Goal: Task Accomplishment & Management: Manage account settings

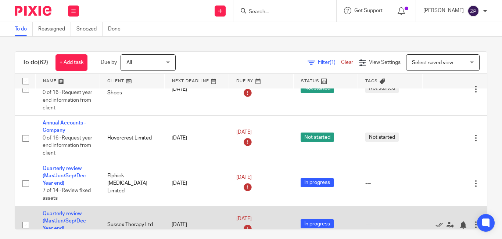
scroll to position [37, 0]
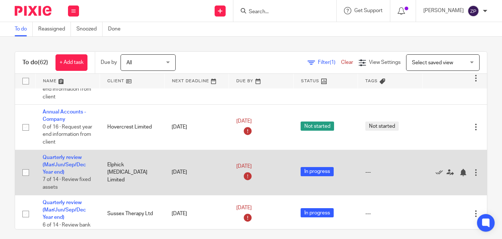
click at [63, 161] on td "Quarterly review (Mar/Jun/Sep/Dec Year end) 7 of 14 · Review fixed assets" at bounding box center [67, 172] width 65 height 45
click at [57, 169] on td "Quarterly review (Mar/Jun/Sep/Dec Year end) 7 of 14 · Review fixed assets" at bounding box center [67, 172] width 65 height 45
click at [57, 167] on link "Quarterly review (Mar/Jun/Sep/Dec Year end)" at bounding box center [64, 165] width 43 height 20
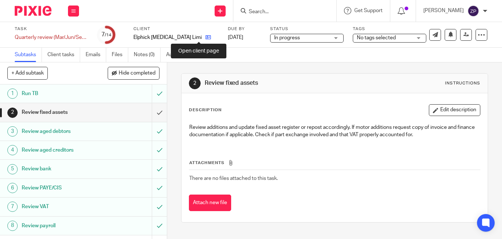
click at [205, 40] on icon at bounding box center [208, 38] width 6 height 6
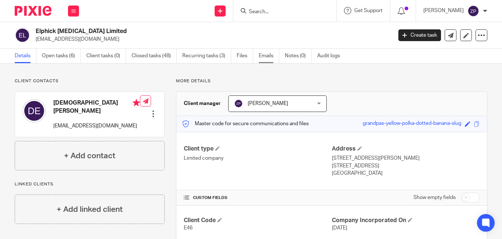
click at [266, 54] on link "Emails" at bounding box center [269, 56] width 21 height 14
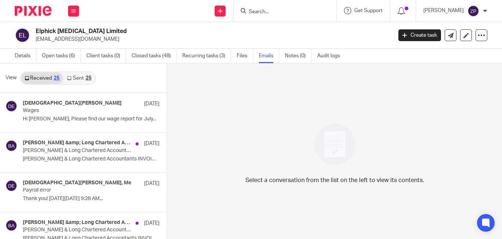
click at [77, 79] on link "Sent 25" at bounding box center [79, 78] width 32 height 12
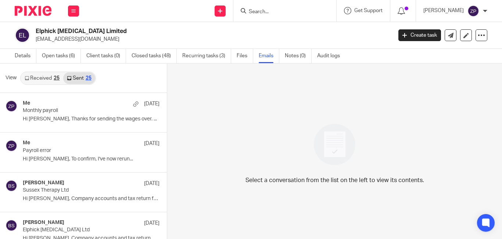
scroll to position [1, 0]
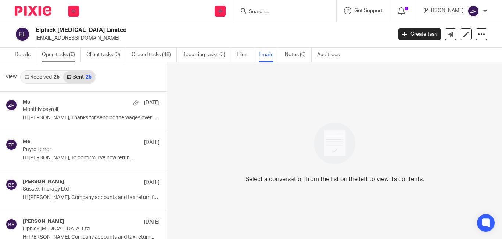
click at [63, 57] on link "Open tasks (6)" at bounding box center [61, 55] width 39 height 14
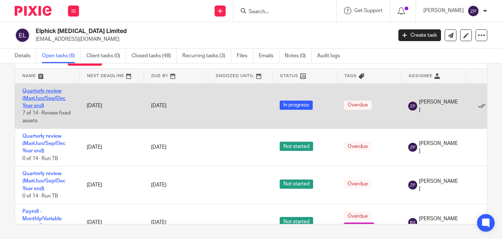
drag, startPoint x: 30, startPoint y: 99, endPoint x: 34, endPoint y: 97, distance: 4.6
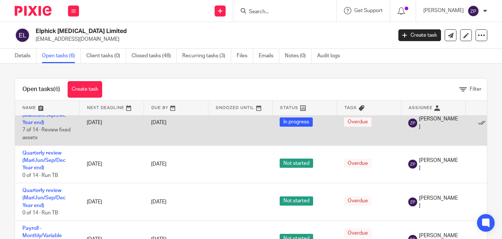
scroll to position [37, 0]
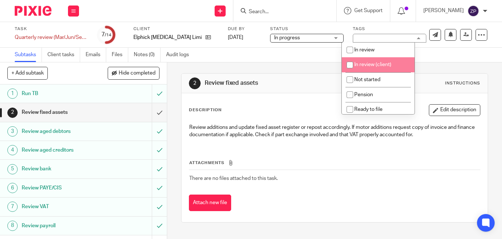
scroll to position [122, 0]
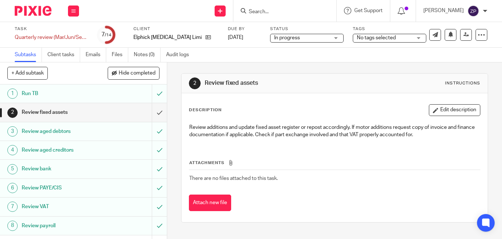
click at [298, 67] on div "2 Review fixed assets Instructions Description Edit description Review addition…" at bounding box center [334, 147] width 307 height 171
click at [147, 113] on input "submit" at bounding box center [83, 112] width 167 height 18
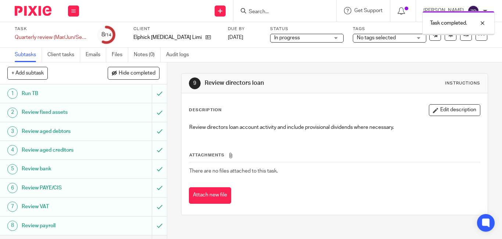
scroll to position [110, 0]
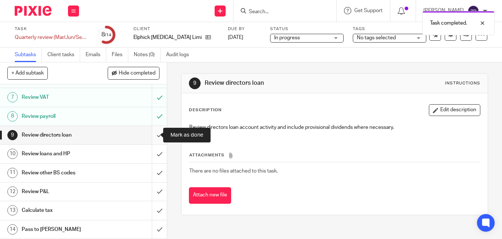
click at [151, 132] on input "submit" at bounding box center [83, 135] width 167 height 18
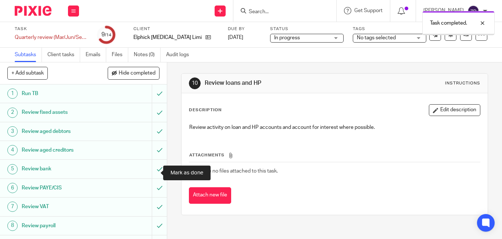
scroll to position [110, 0]
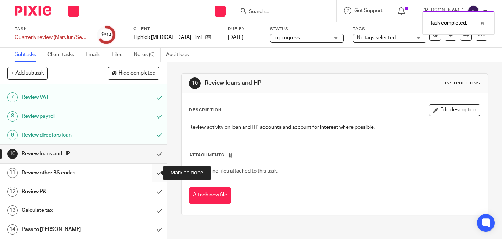
click at [151, 174] on input "submit" at bounding box center [83, 173] width 167 height 18
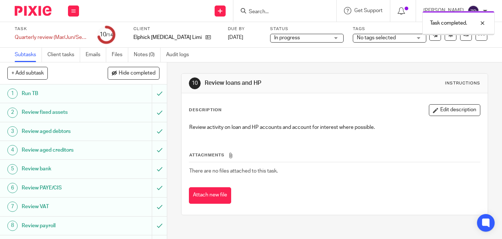
scroll to position [110, 0]
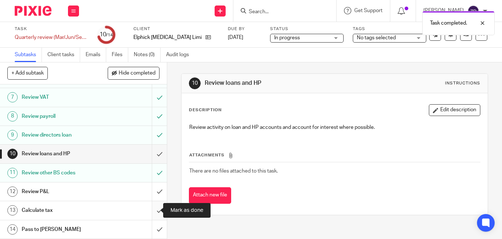
click at [149, 211] on input "submit" at bounding box center [83, 210] width 167 height 18
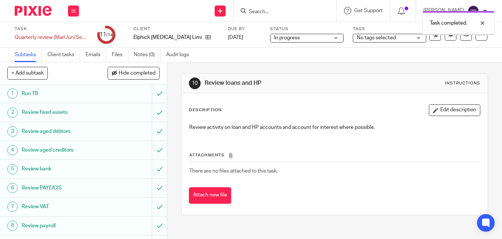
scroll to position [110, 0]
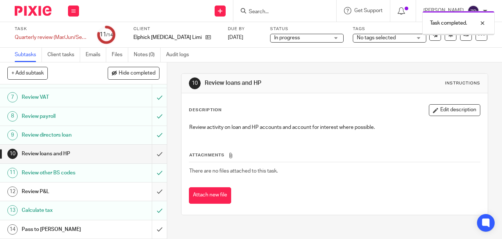
click at [151, 192] on input "submit" at bounding box center [83, 192] width 167 height 18
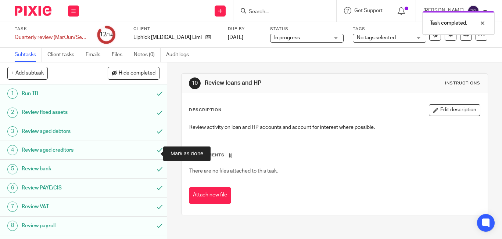
scroll to position [110, 0]
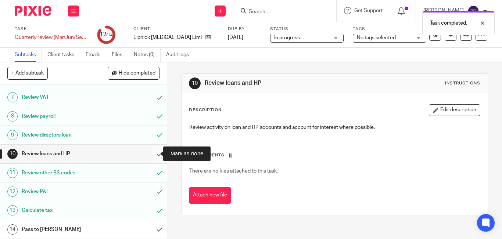
click at [151, 154] on input "submit" at bounding box center [83, 154] width 167 height 18
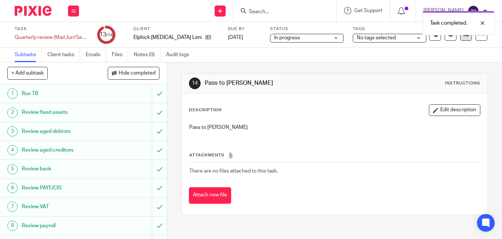
click at [464, 37] on icon at bounding box center [467, 35] width 6 height 6
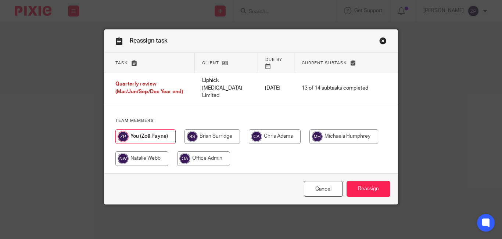
click at [210, 129] on input "radio" at bounding box center [213, 136] width 56 height 15
radio input "true"
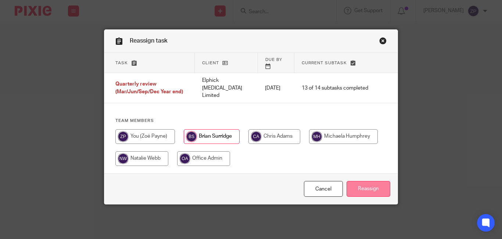
click at [356, 182] on input "Reassign" at bounding box center [369, 189] width 44 height 16
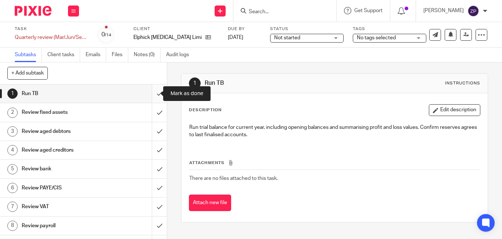
click at [151, 94] on input "submit" at bounding box center [83, 94] width 167 height 18
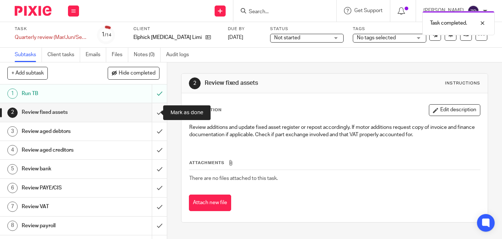
click at [148, 112] on input "submit" at bounding box center [83, 112] width 167 height 18
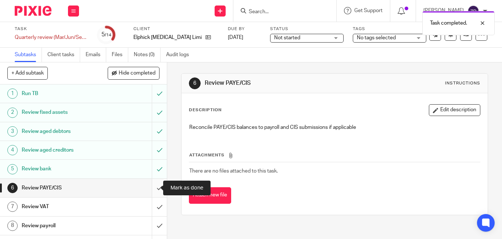
click at [153, 186] on input "submit" at bounding box center [83, 188] width 167 height 18
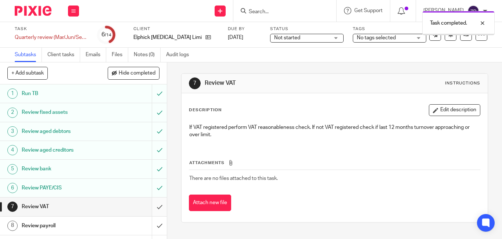
scroll to position [110, 0]
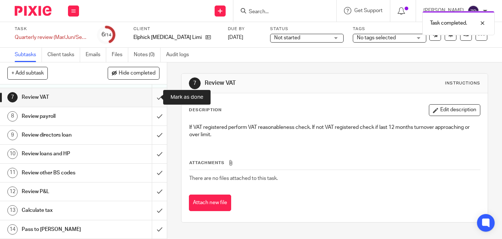
click at [154, 102] on input "submit" at bounding box center [83, 97] width 167 height 18
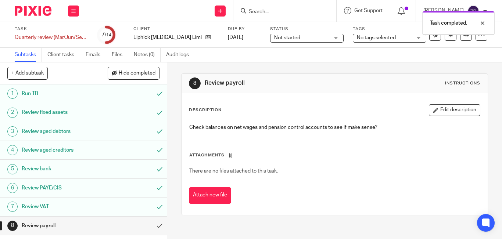
scroll to position [110, 0]
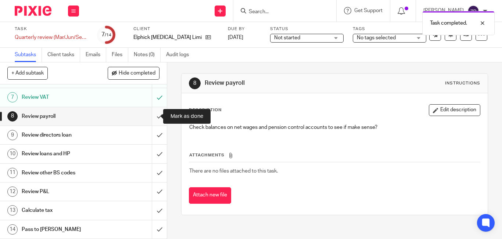
click at [153, 117] on input "submit" at bounding box center [83, 116] width 167 height 18
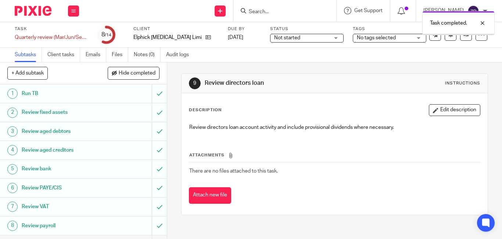
scroll to position [110, 0]
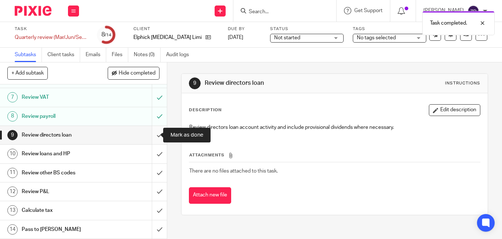
click at [151, 133] on input "submit" at bounding box center [83, 135] width 167 height 18
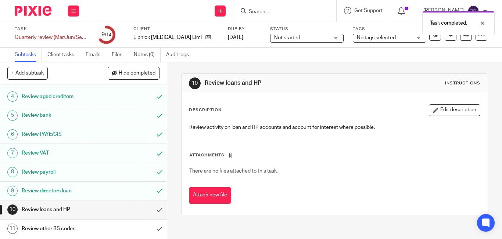
scroll to position [110, 0]
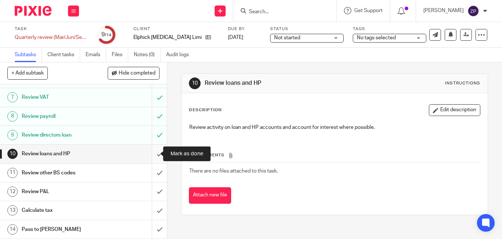
click at [150, 153] on input "submit" at bounding box center [83, 154] width 167 height 18
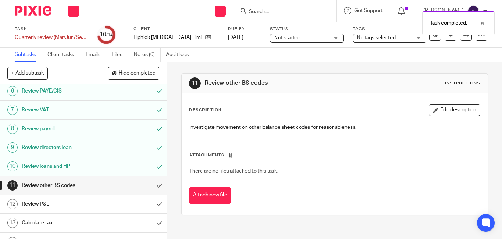
scroll to position [110, 0]
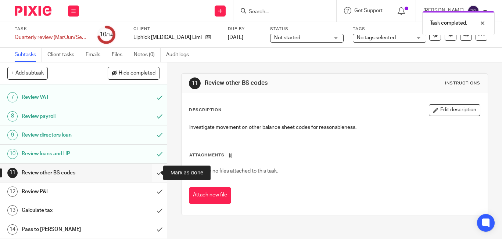
click at [148, 171] on input "submit" at bounding box center [83, 173] width 167 height 18
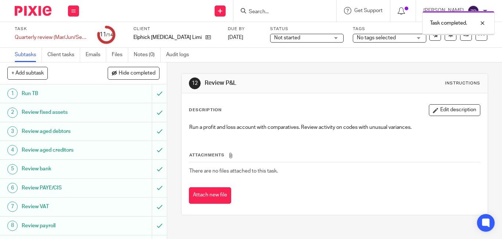
scroll to position [110, 0]
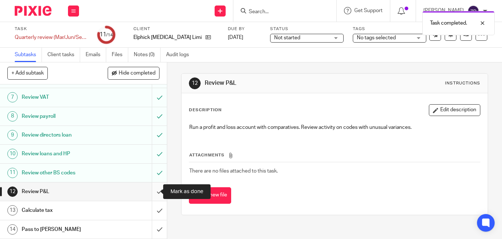
click at [148, 189] on input "submit" at bounding box center [83, 192] width 167 height 18
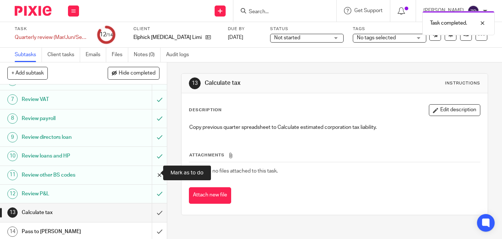
scroll to position [110, 0]
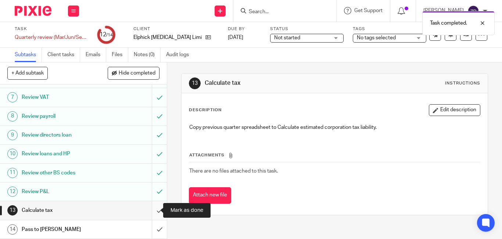
click at [149, 210] on input "submit" at bounding box center [83, 210] width 167 height 18
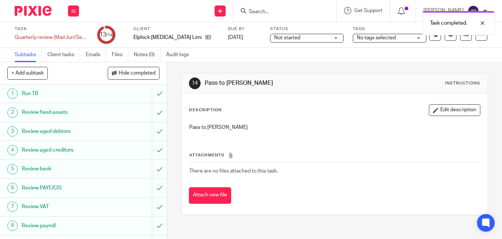
scroll to position [110, 0]
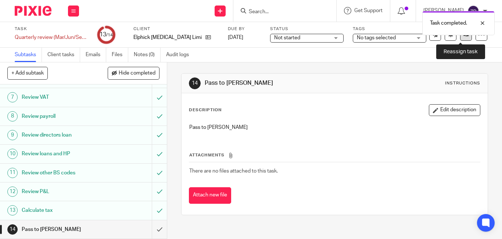
click at [460, 39] on link at bounding box center [466, 35] width 12 height 12
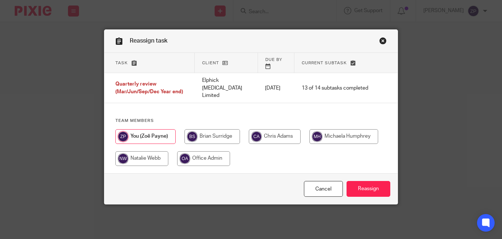
click at [217, 133] on input "radio" at bounding box center [213, 136] width 56 height 15
radio input "true"
drag, startPoint x: 353, startPoint y: 183, endPoint x: 319, endPoint y: 194, distance: 36.2
click at [351, 183] on input "Reassign" at bounding box center [369, 189] width 44 height 16
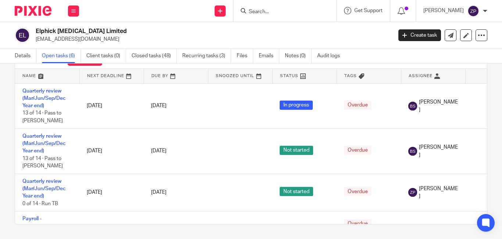
click at [35, 7] on img at bounding box center [33, 11] width 37 height 10
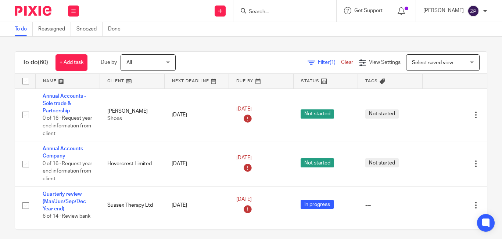
click at [35, 6] on div at bounding box center [30, 11] width 61 height 22
click at [37, 8] on img at bounding box center [33, 11] width 37 height 10
drag, startPoint x: 548, startPoint y: 124, endPoint x: 658, endPoint y: 163, distance: 117.2
click at [502, 163] on html "Work Email Clients Team Reports Work Email Clients Team Reports Settings Send n…" at bounding box center [251, 119] width 502 height 239
